Goal: Information Seeking & Learning: Learn about a topic

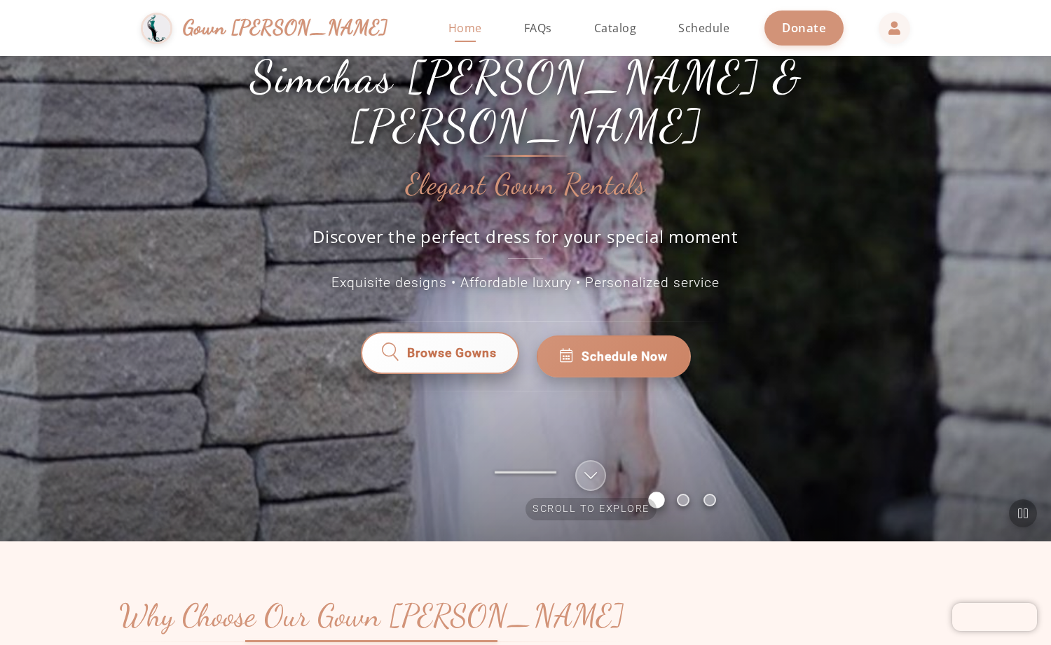
click at [453, 347] on span "Browse Gowns" at bounding box center [452, 356] width 92 height 19
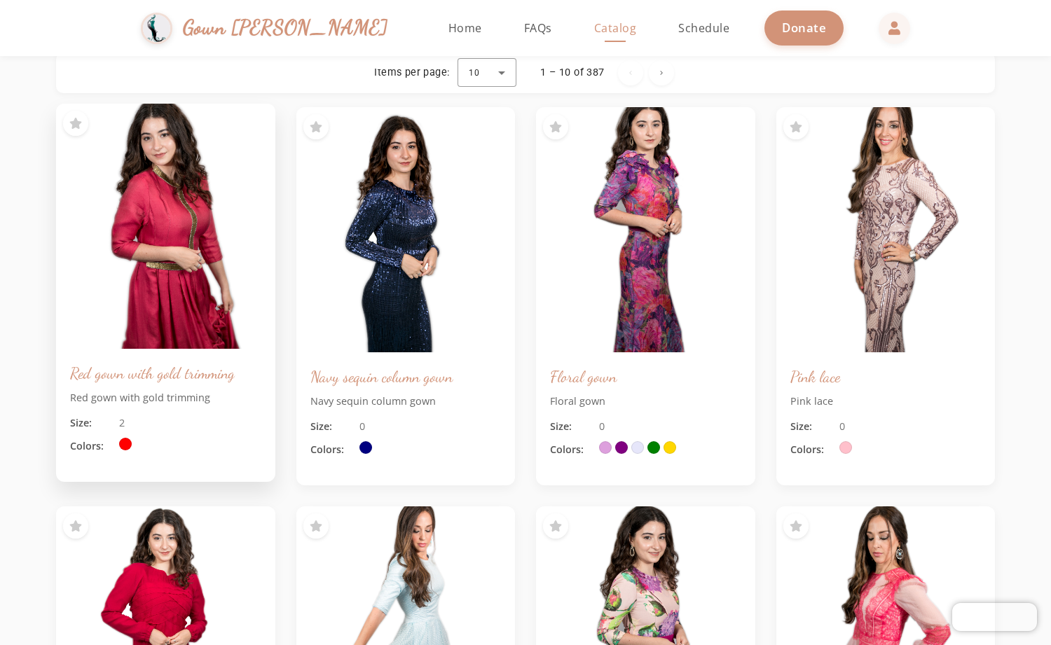
scroll to position [399, 0]
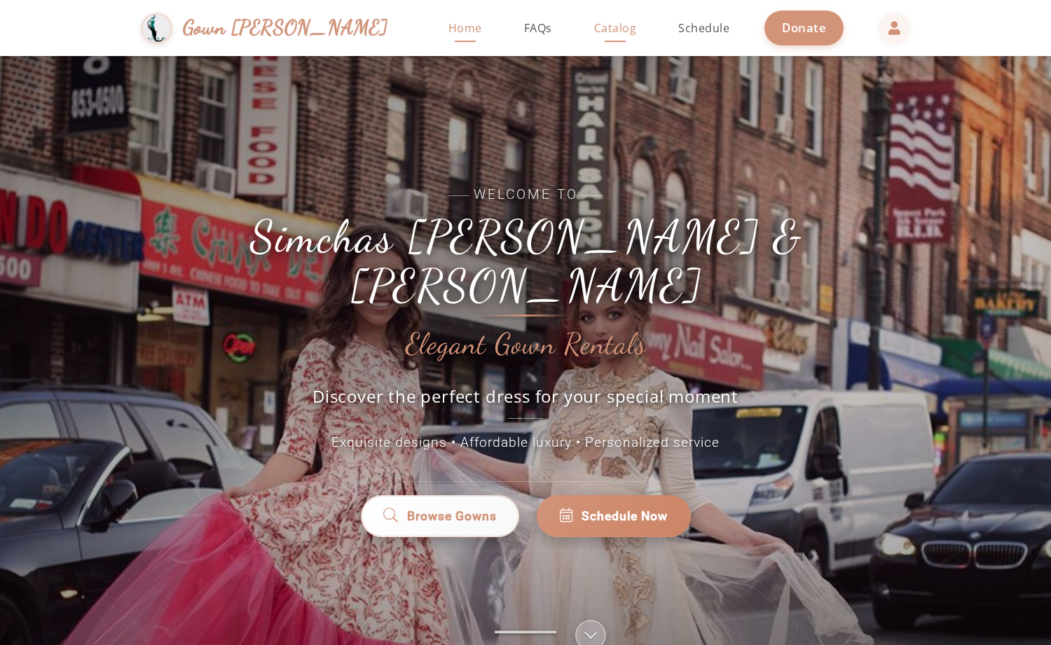
click at [594, 35] on span "Catalog" at bounding box center [615, 27] width 43 height 15
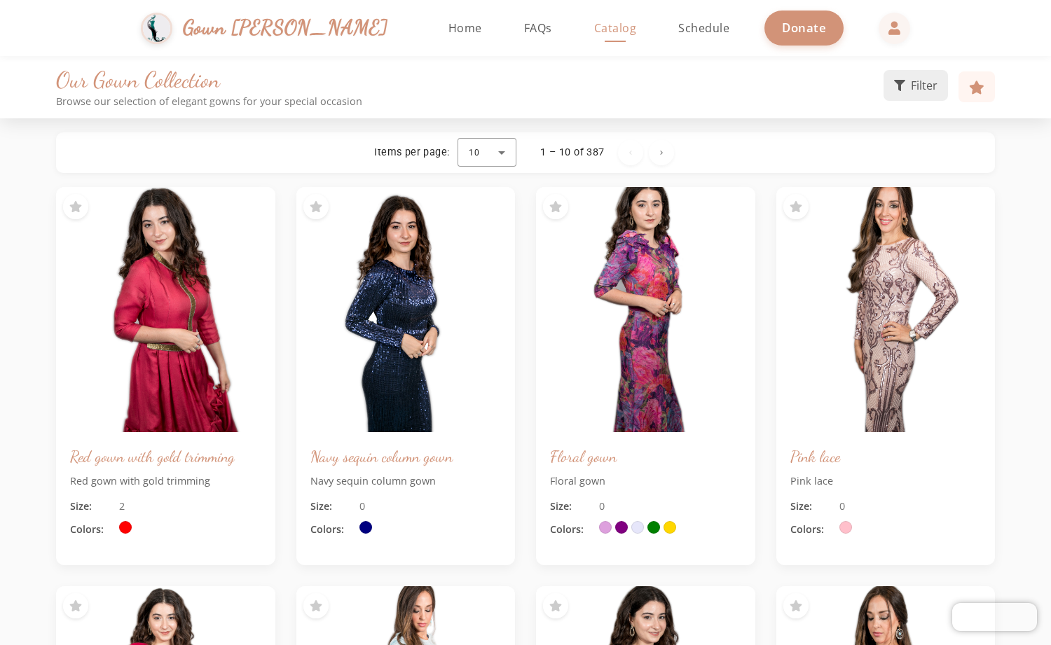
click at [890, 95] on button "Filter" at bounding box center [915, 85] width 64 height 31
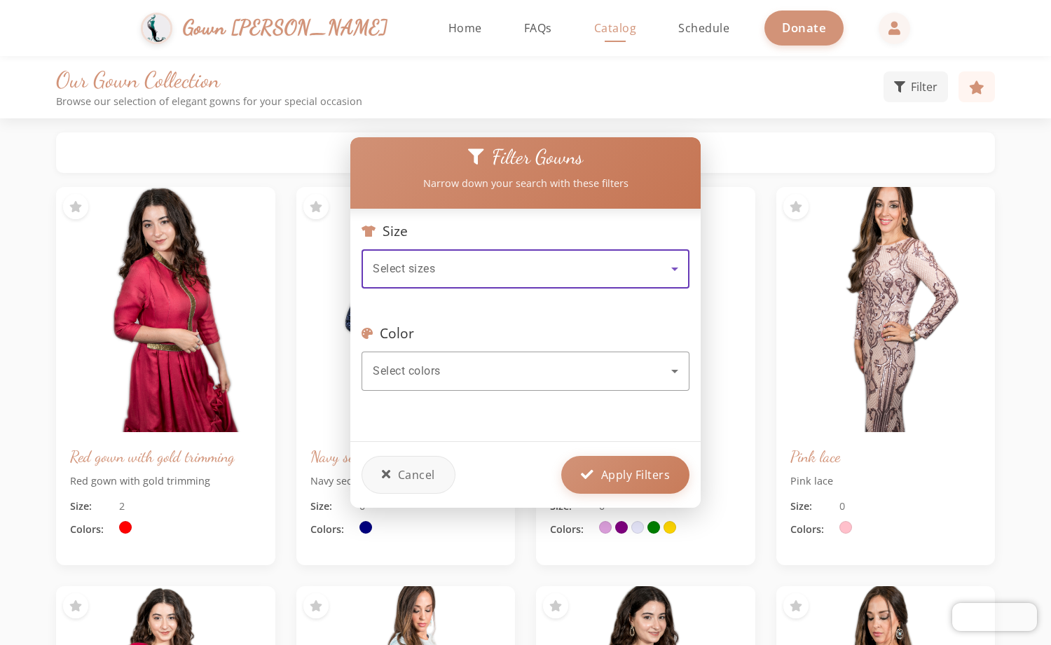
click at [511, 268] on div "Select sizes" at bounding box center [522, 269] width 298 height 17
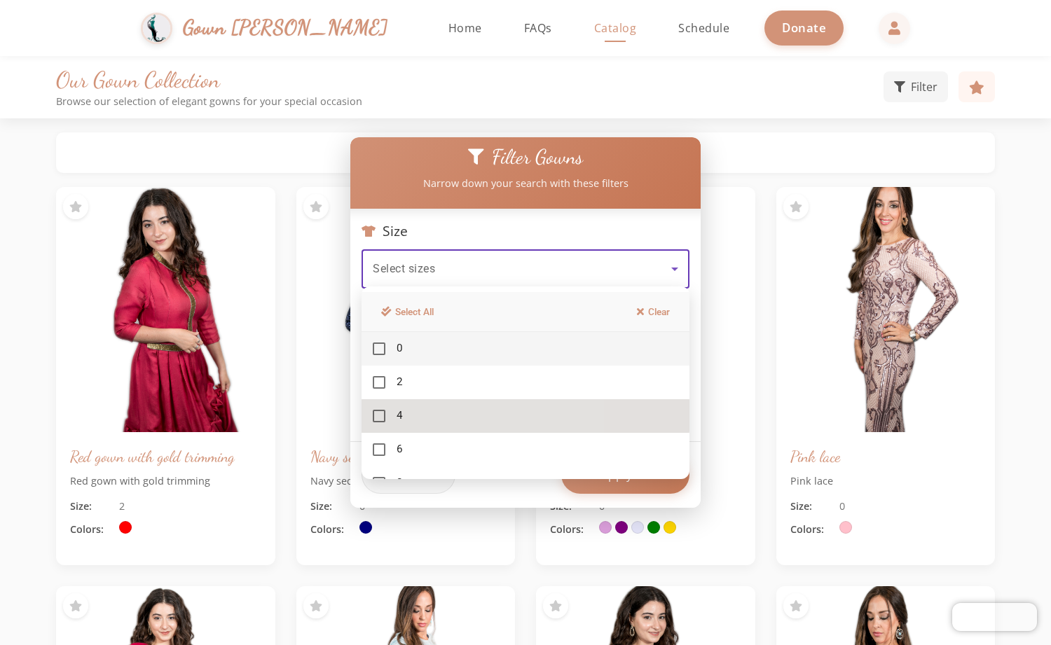
click at [380, 411] on mat-pseudo-checkbox at bounding box center [379, 416] width 13 height 13
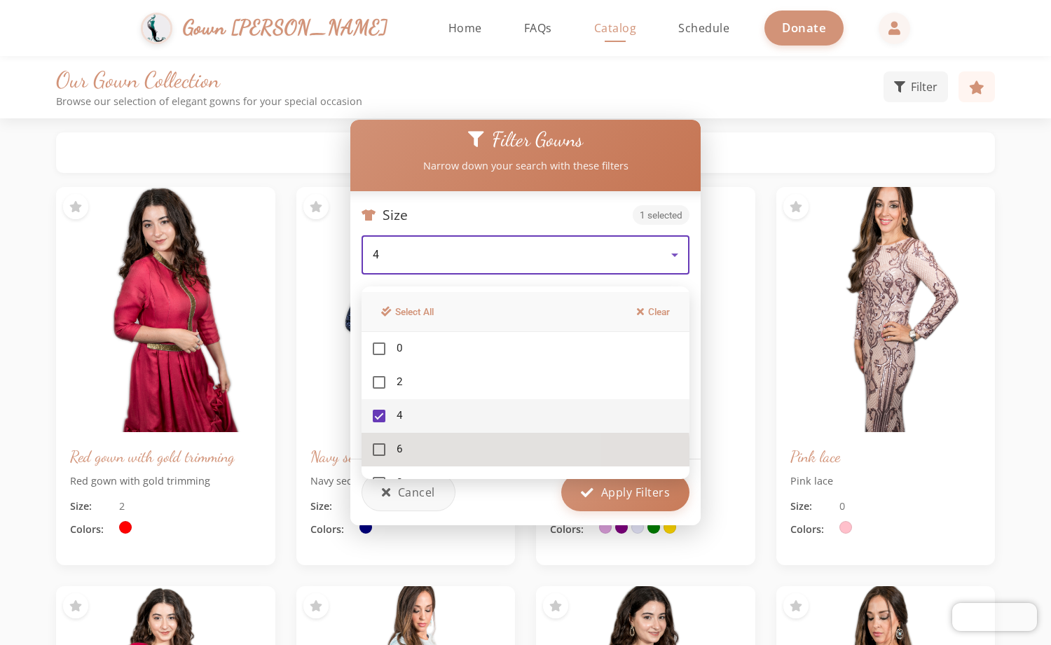
click at [378, 457] on mat-option "6" at bounding box center [525, 450] width 328 height 34
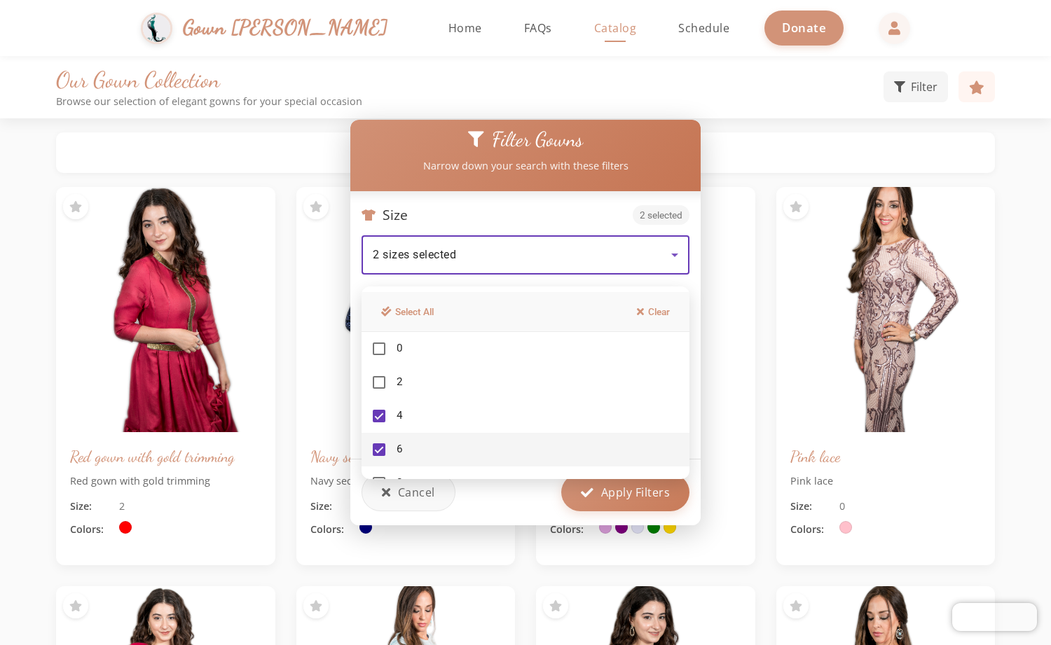
click at [523, 247] on div at bounding box center [525, 322] width 1051 height 645
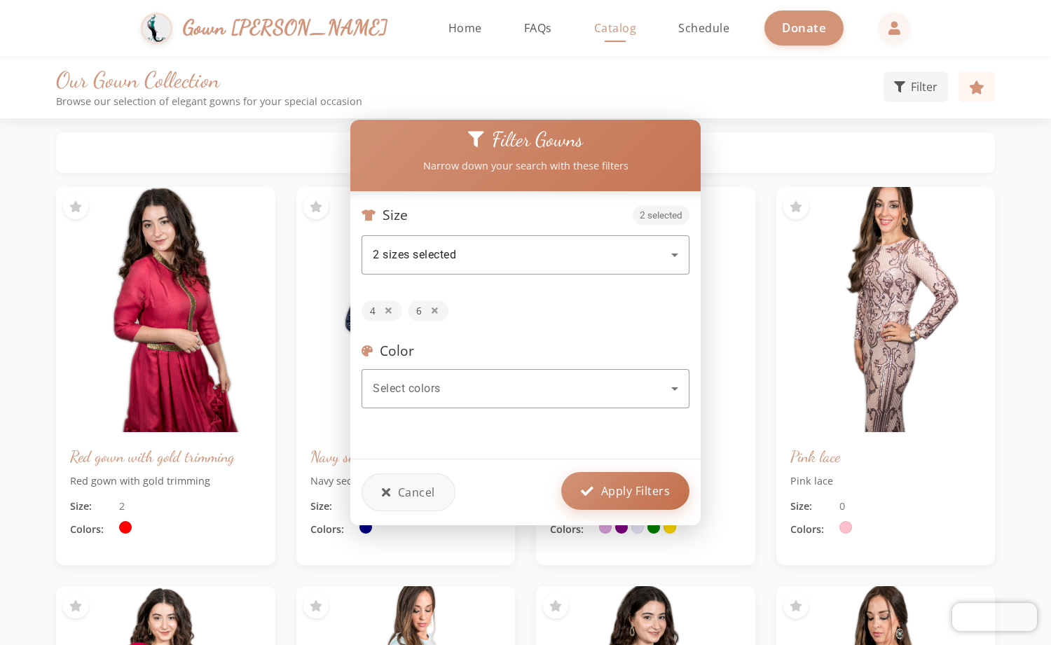
click at [597, 481] on button "Apply Filters" at bounding box center [625, 491] width 128 height 38
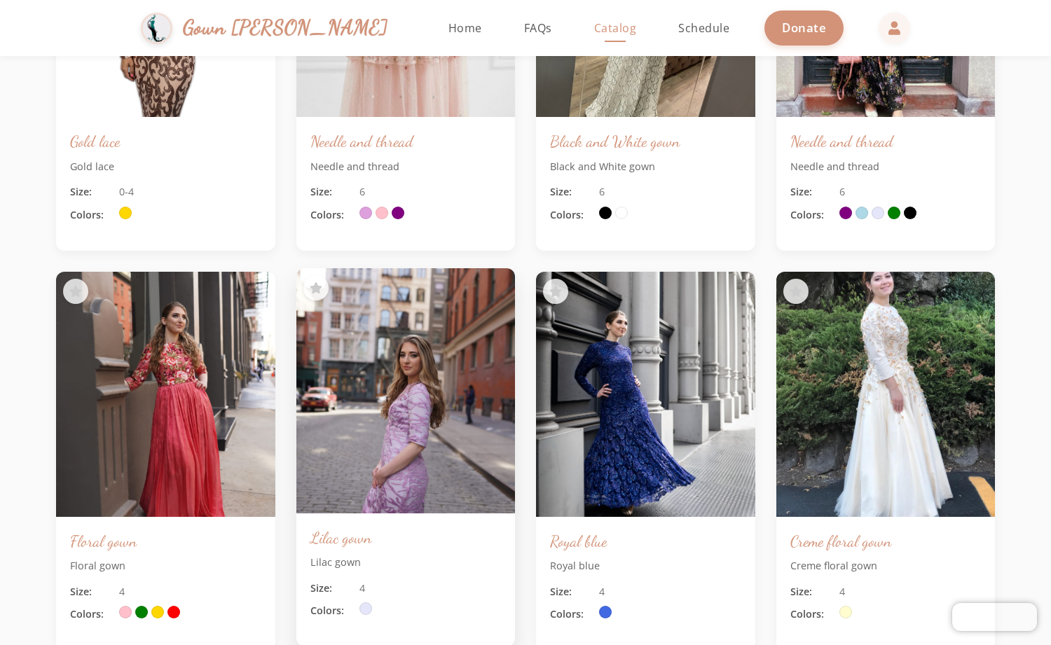
scroll to position [639, 0]
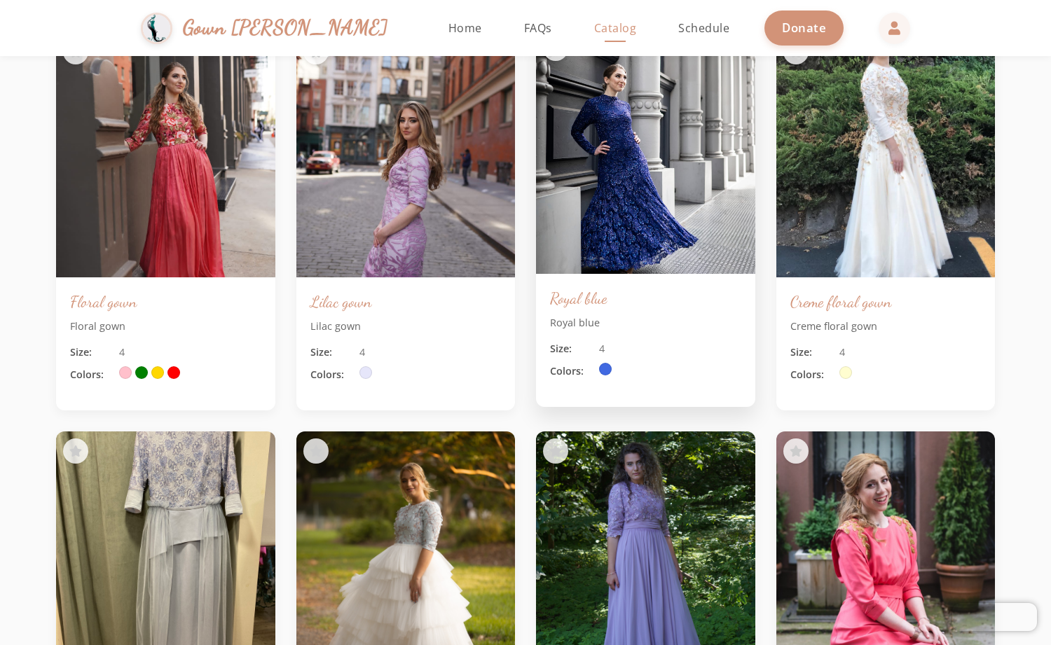
click at [677, 174] on img at bounding box center [645, 151] width 230 height 258
click at [570, 277] on div "Royal blue Royal blue Size: 4 Colors:" at bounding box center [645, 340] width 219 height 133
click at [574, 324] on p "Royal blue" at bounding box center [645, 322] width 191 height 15
click at [622, 187] on img at bounding box center [645, 151] width 230 height 258
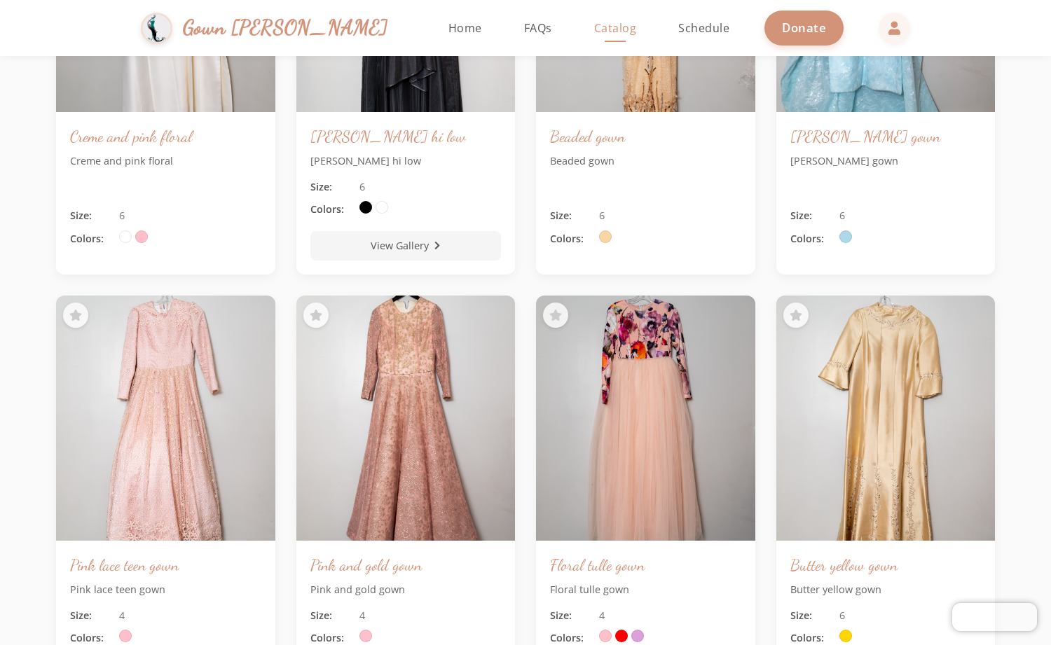
scroll to position [8545, 0]
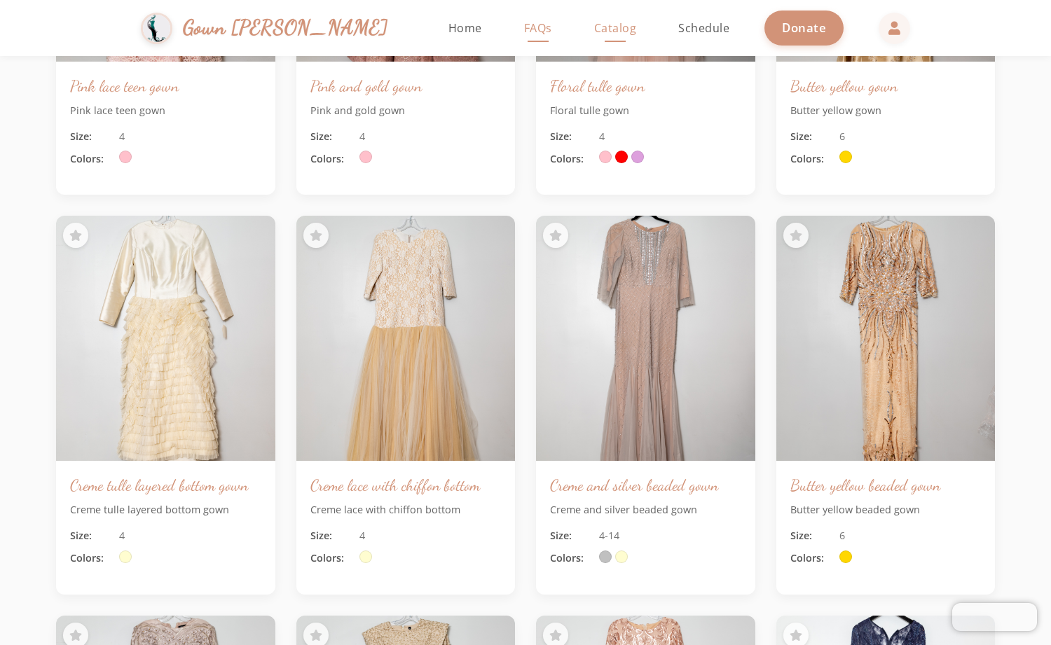
click at [510, 5] on link "FAQs" at bounding box center [538, 28] width 56 height 56
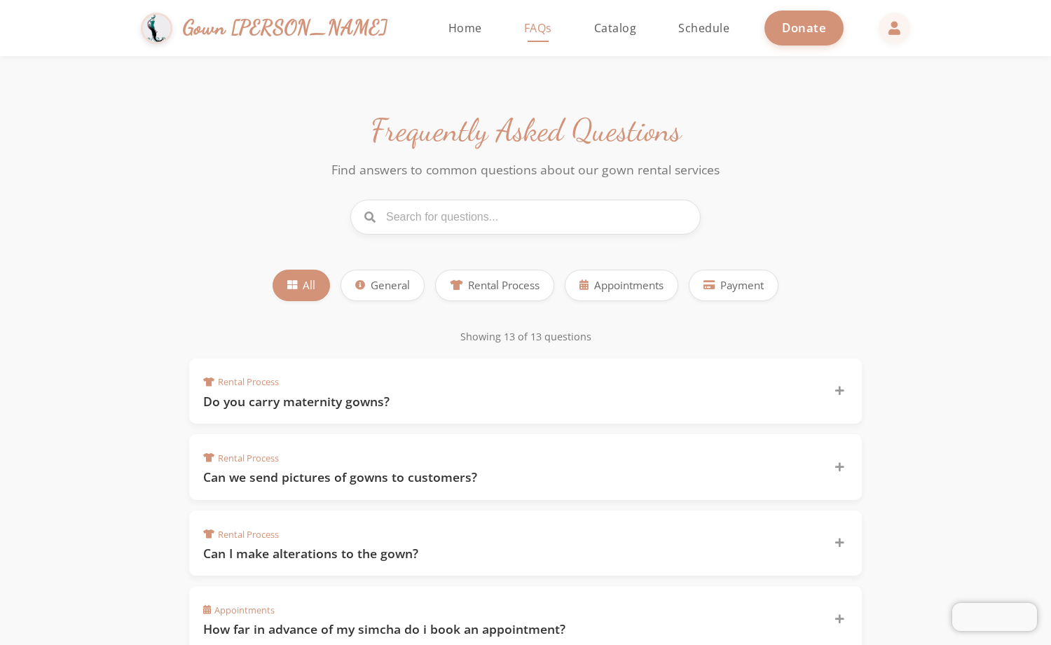
scroll to position [399, 0]
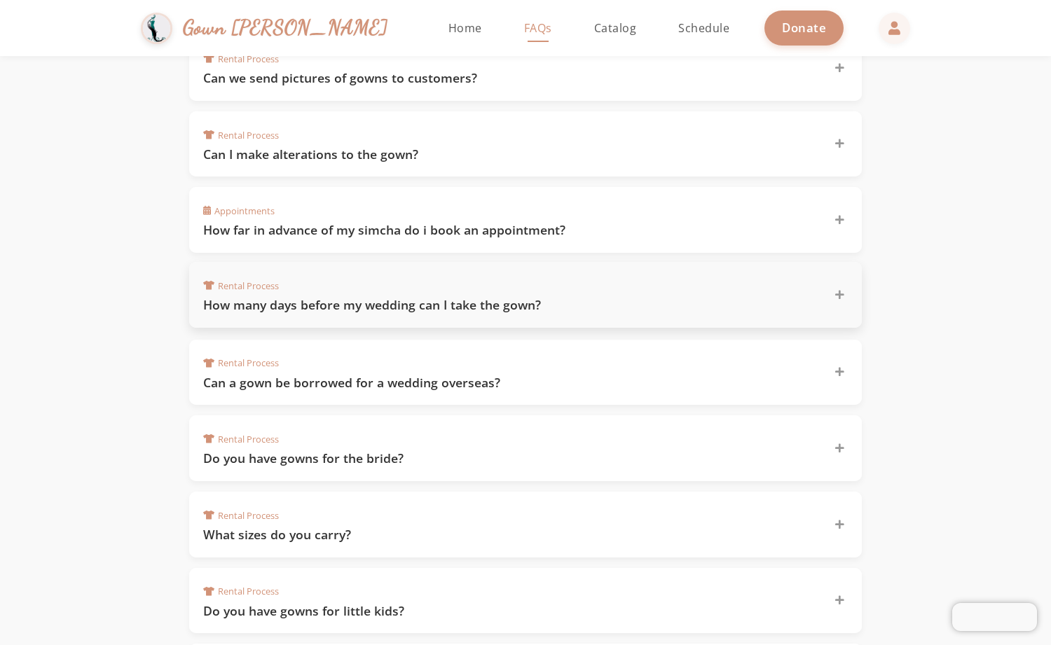
click at [276, 280] on span "Rental Process" at bounding box center [241, 286] width 76 height 13
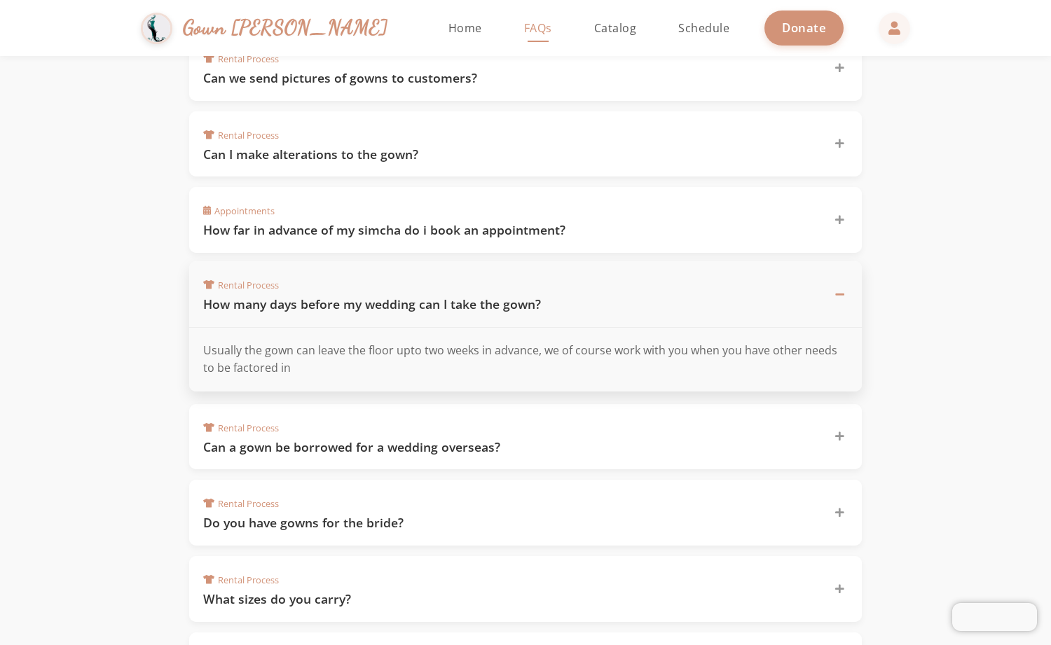
click at [277, 280] on span "Rental Process" at bounding box center [241, 285] width 76 height 13
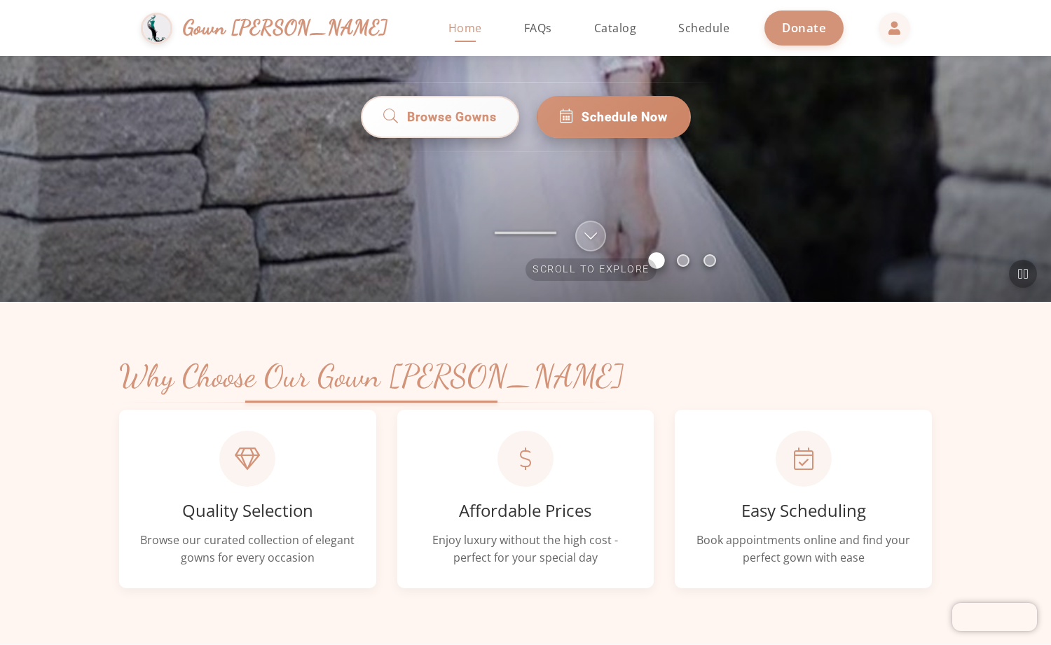
scroll to position [399, 0]
